Goal: Entertainment & Leisure: Consume media (video, audio)

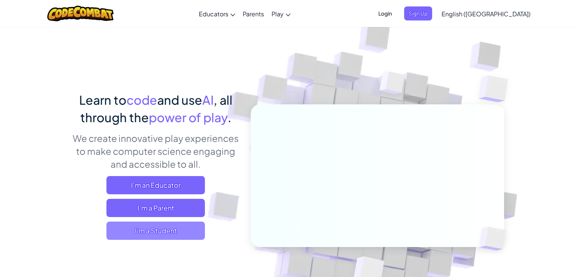
click at [171, 232] on span "I'm a Student" at bounding box center [155, 230] width 98 height 18
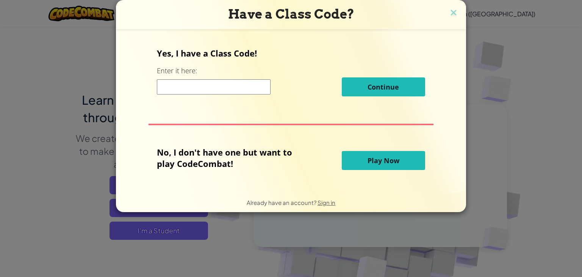
click at [220, 81] on input at bounding box center [214, 86] width 114 height 15
click at [382, 163] on span "Play Now" at bounding box center [383, 160] width 32 height 9
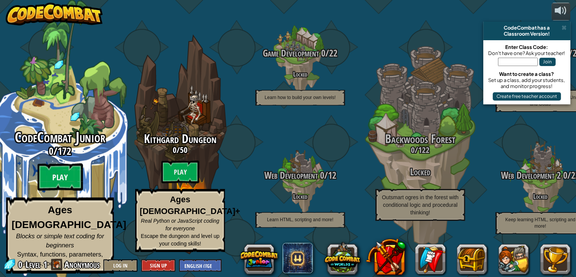
click at [55, 182] on btn "Play" at bounding box center [59, 176] width 45 height 27
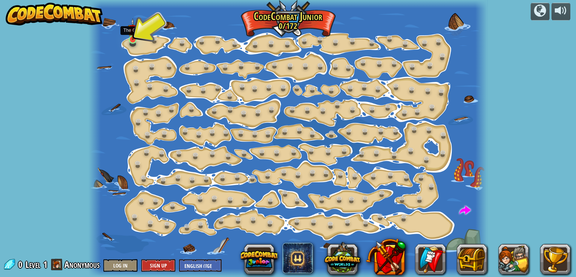
drag, startPoint x: 192, startPoint y: 177, endPoint x: 133, endPoint y: 34, distance: 154.6
click at [133, 34] on img at bounding box center [133, 29] width 10 height 22
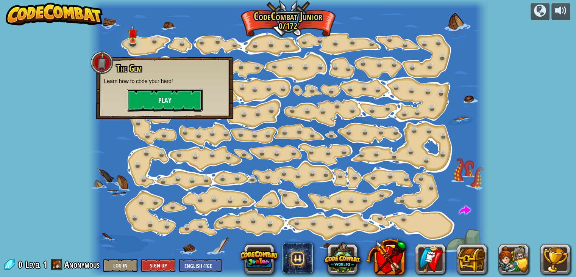
click at [164, 98] on button "Play" at bounding box center [165, 100] width 76 height 23
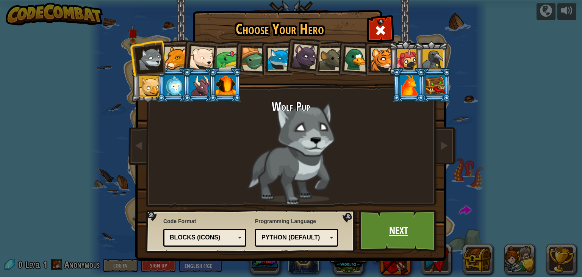
click at [406, 228] on link "Next" at bounding box center [398, 230] width 79 height 42
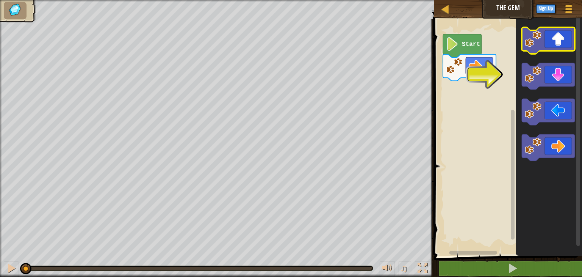
click at [526, 51] on rect "Blockly Workspace" at bounding box center [548, 40] width 53 height 27
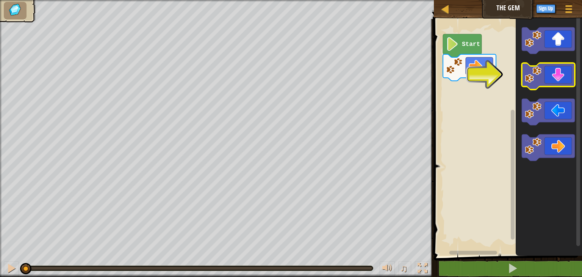
click at [562, 74] on icon "Blockly Workspace" at bounding box center [548, 76] width 53 height 27
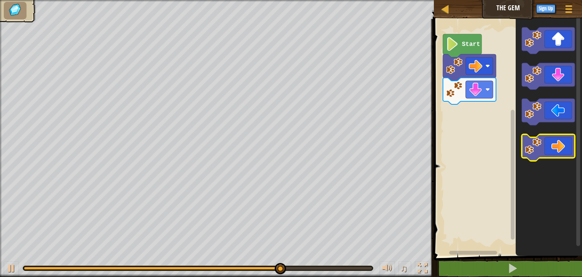
click at [571, 144] on icon "Blockly Workspace" at bounding box center [548, 147] width 53 height 27
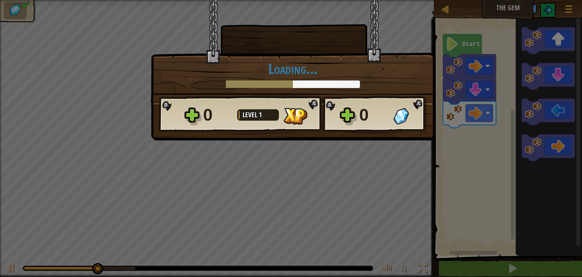
click at [571, 144] on div "× How fun was this level? Loading... Reticulating Splines... Loading... 0 Level…" at bounding box center [291, 138] width 582 height 277
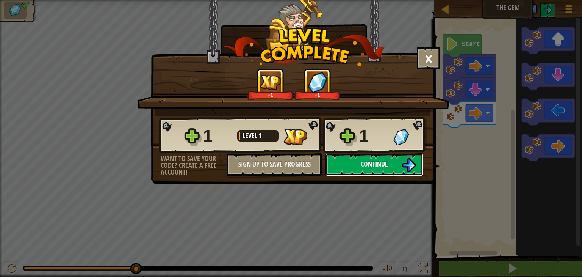
click at [381, 155] on button "Continue" at bounding box center [374, 164] width 98 height 23
